Goal: Navigation & Orientation: Find specific page/section

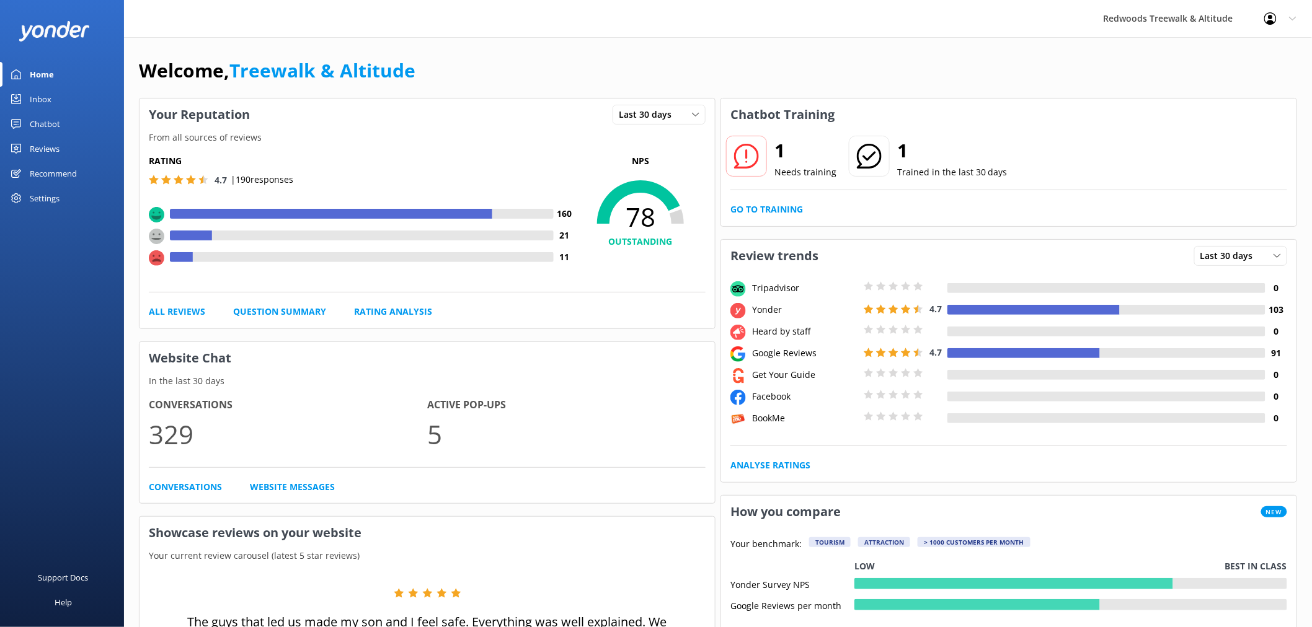
click at [45, 151] on div "Reviews" at bounding box center [45, 148] width 30 height 25
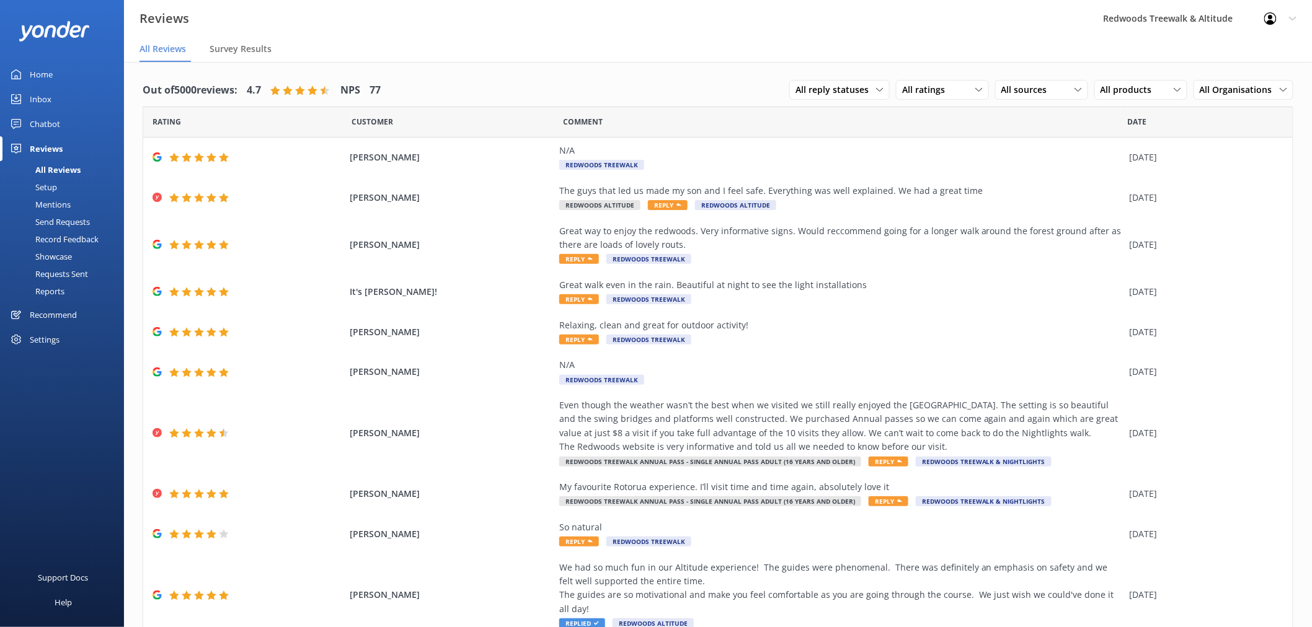
click at [66, 87] on link "Inbox" at bounding box center [62, 99] width 124 height 25
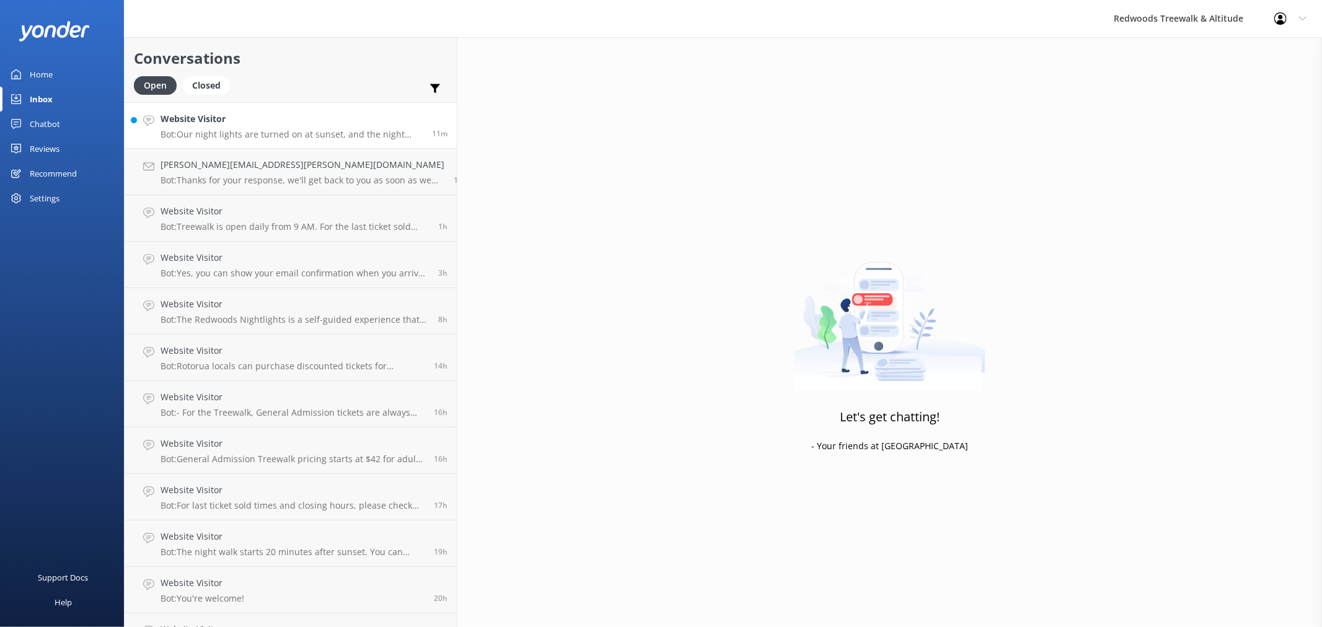
click at [205, 108] on link "Website Visitor Bot: Our night lights are turned on at sunset, and the night wa…" at bounding box center [291, 125] width 332 height 46
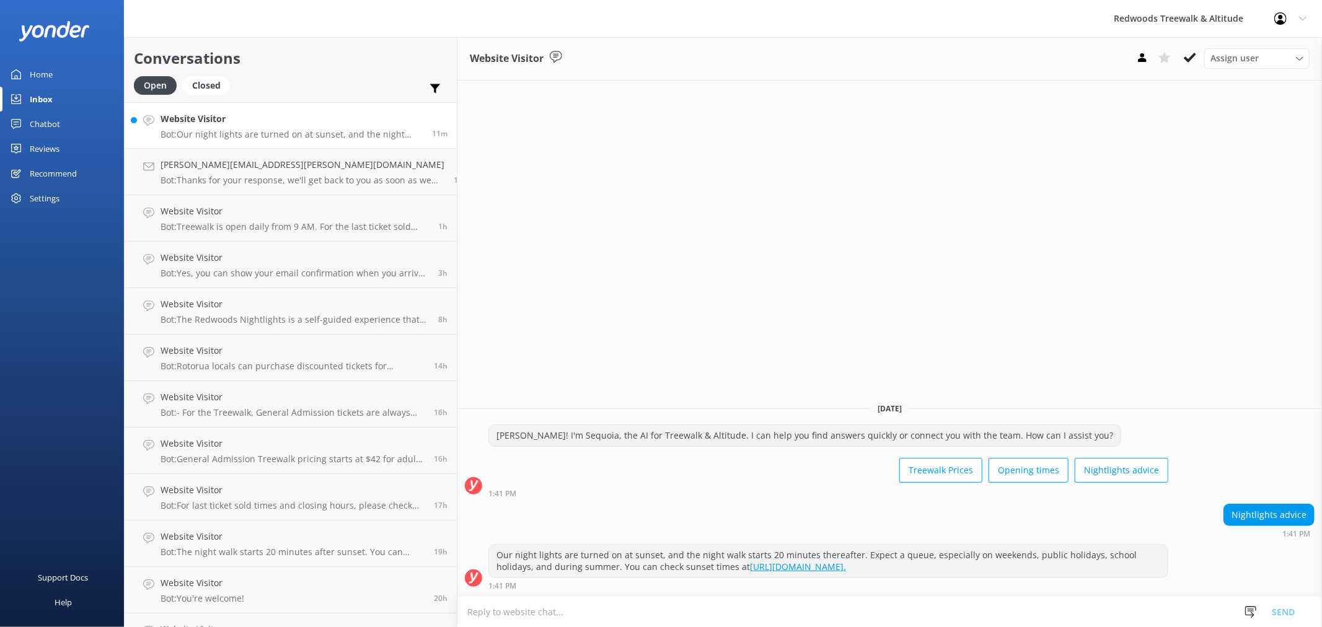
click at [52, 79] on div "Home" at bounding box center [41, 74] width 23 height 25
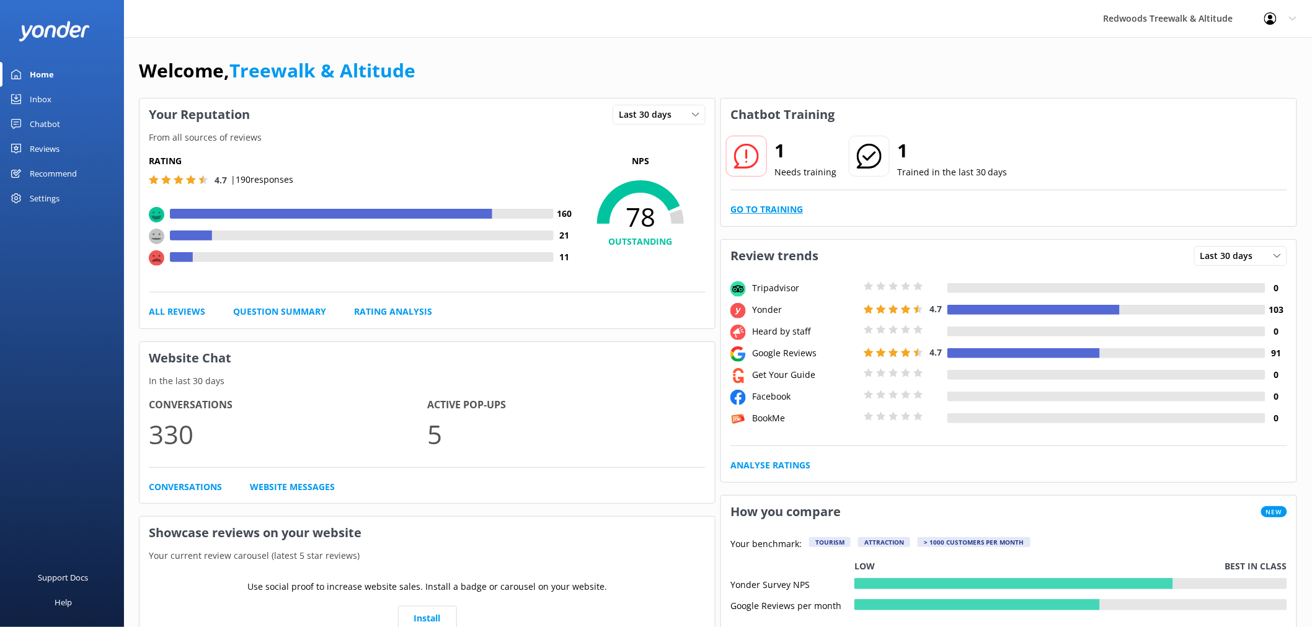
click at [777, 205] on link "Go to Training" at bounding box center [766, 210] width 73 height 14
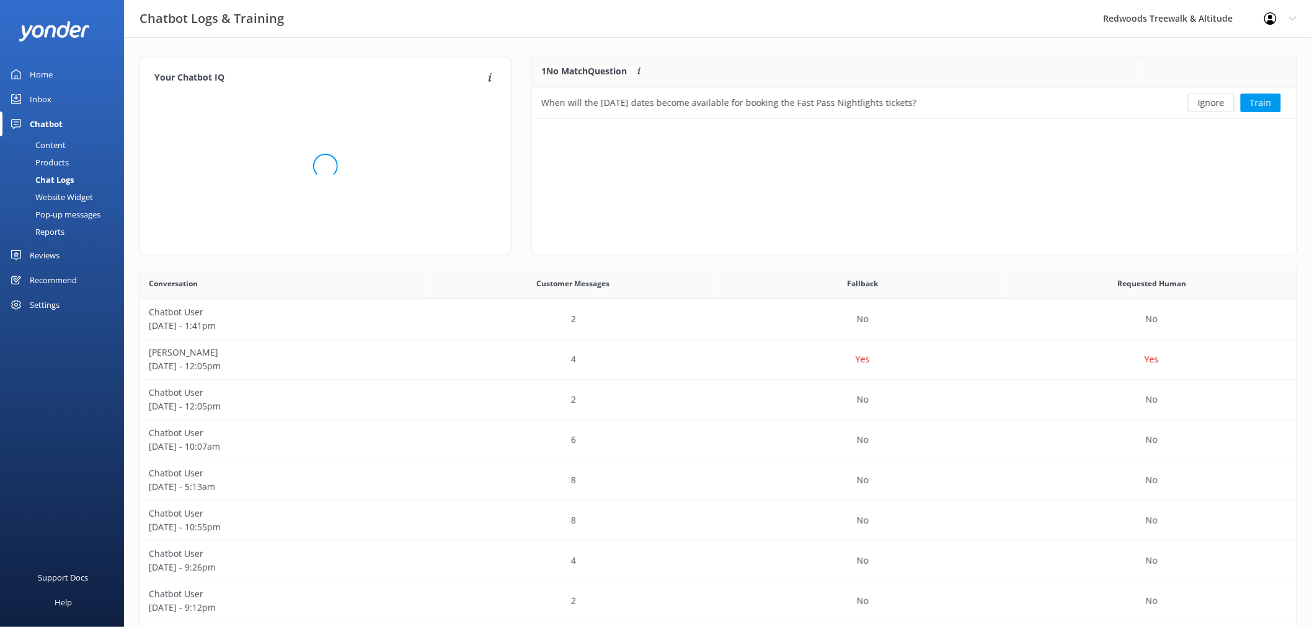
scroll to position [52, 753]
click at [1202, 106] on button "Ignore" at bounding box center [1211, 103] width 46 height 19
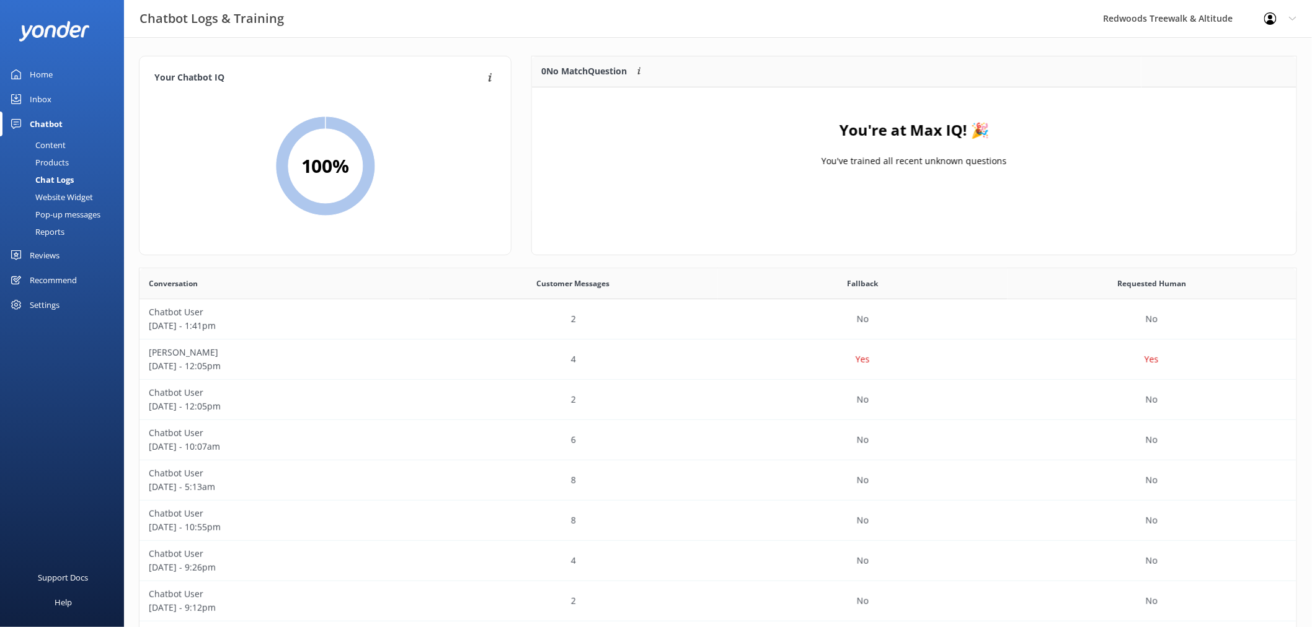
click at [51, 66] on div "Home" at bounding box center [41, 74] width 23 height 25
